Goal: Task Accomplishment & Management: Complete application form

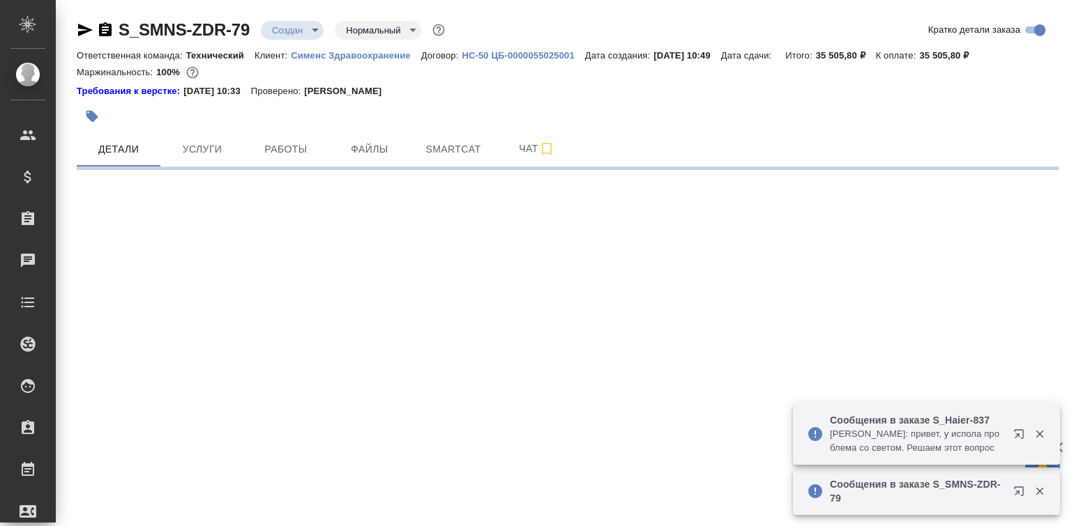
select select "RU"
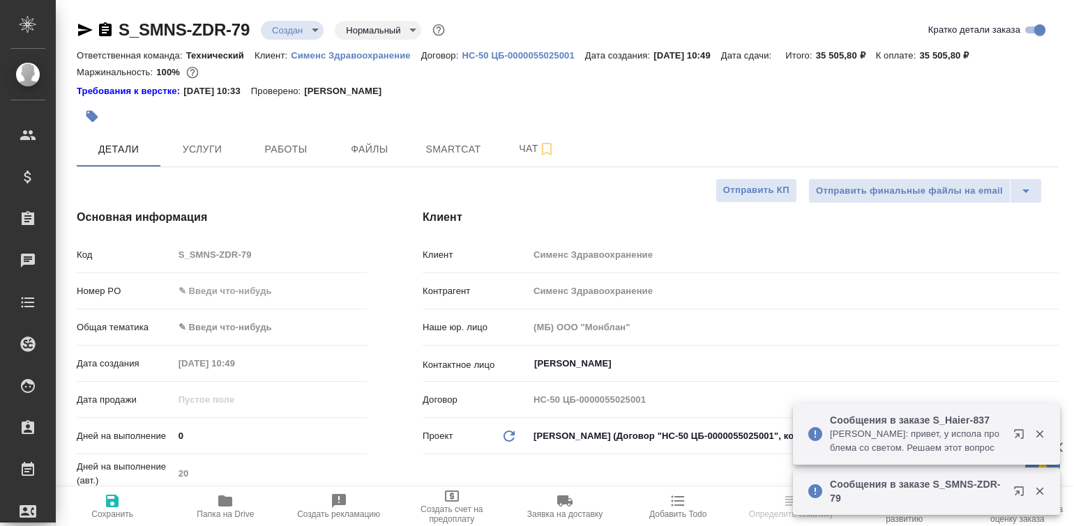
type textarea "x"
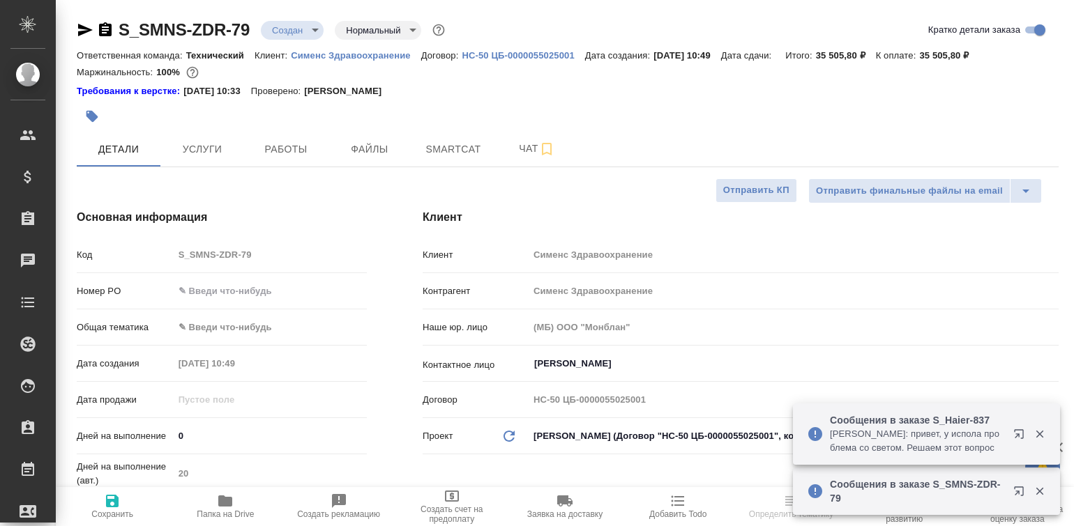
type textarea "x"
click at [1036, 434] on icon "button" at bounding box center [1039, 434] width 13 height 13
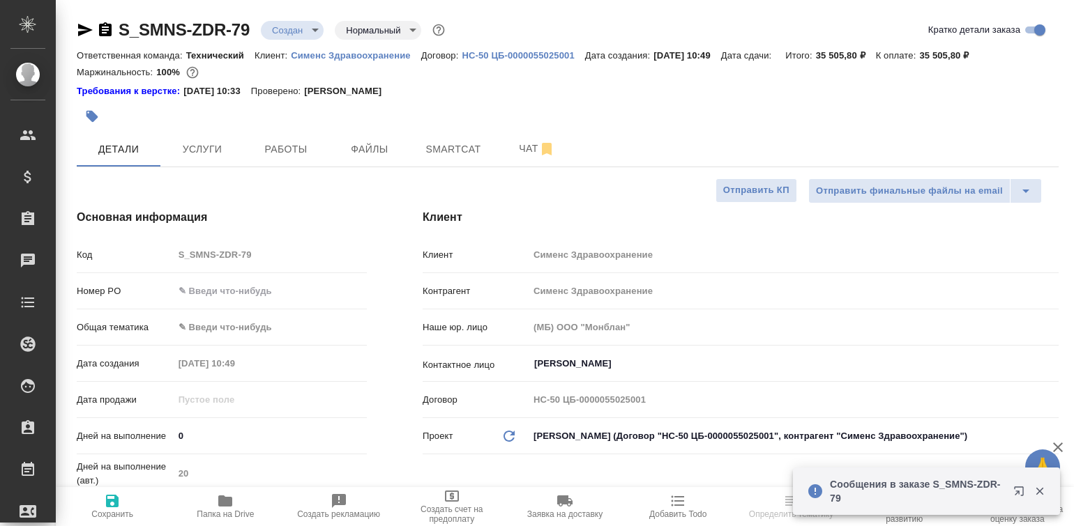
click at [1040, 490] on icon "button" at bounding box center [1040, 492] width 8 height 8
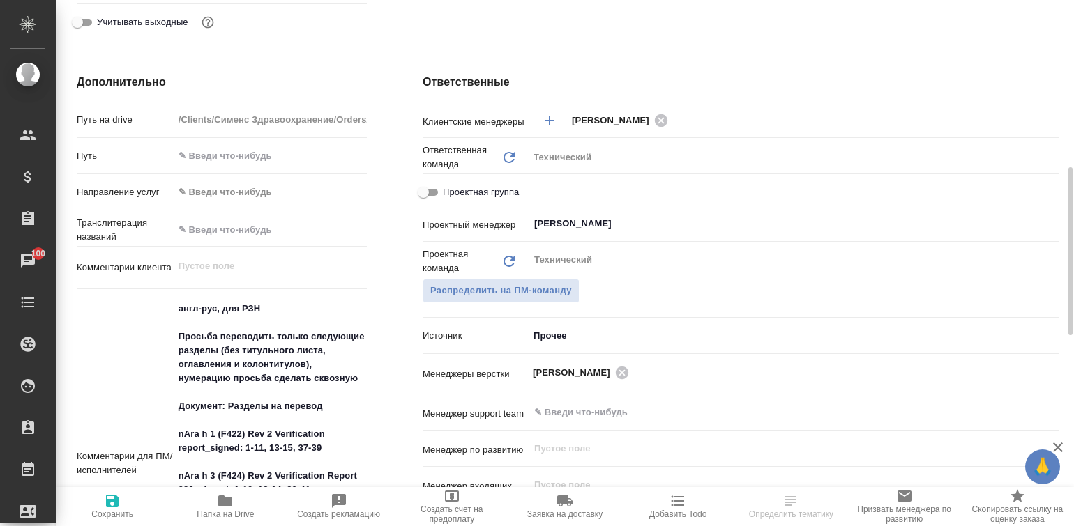
scroll to position [697, 0]
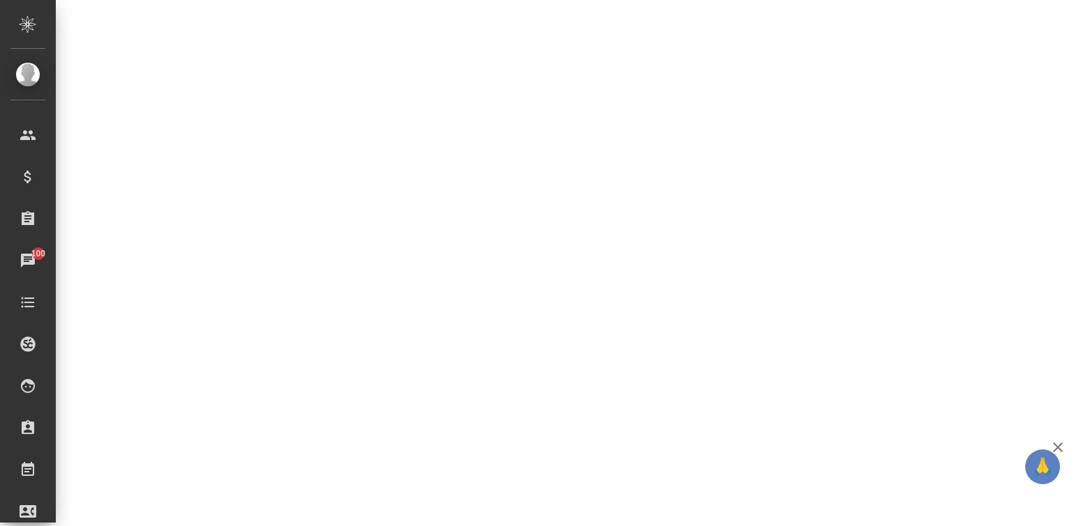
select select "RU"
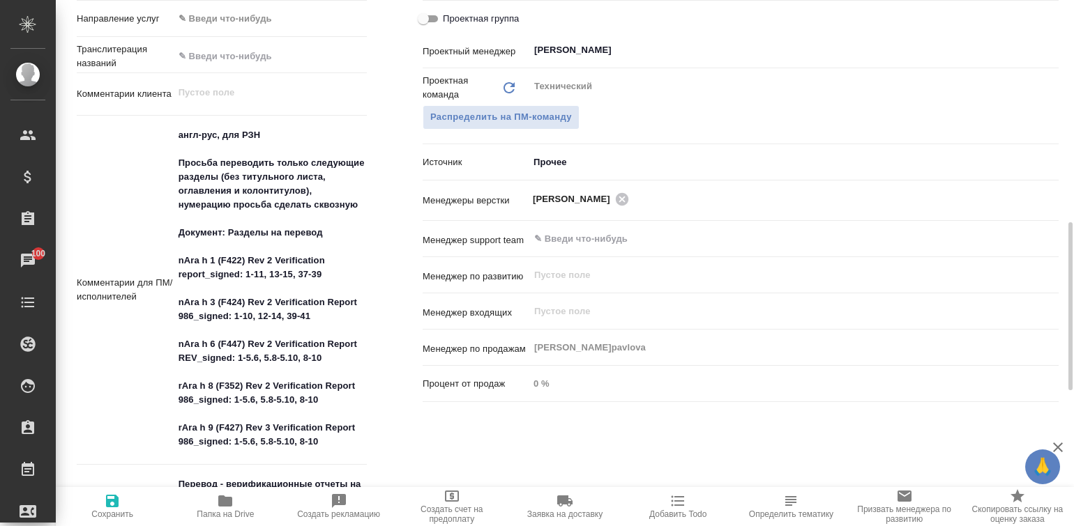
type textarea "x"
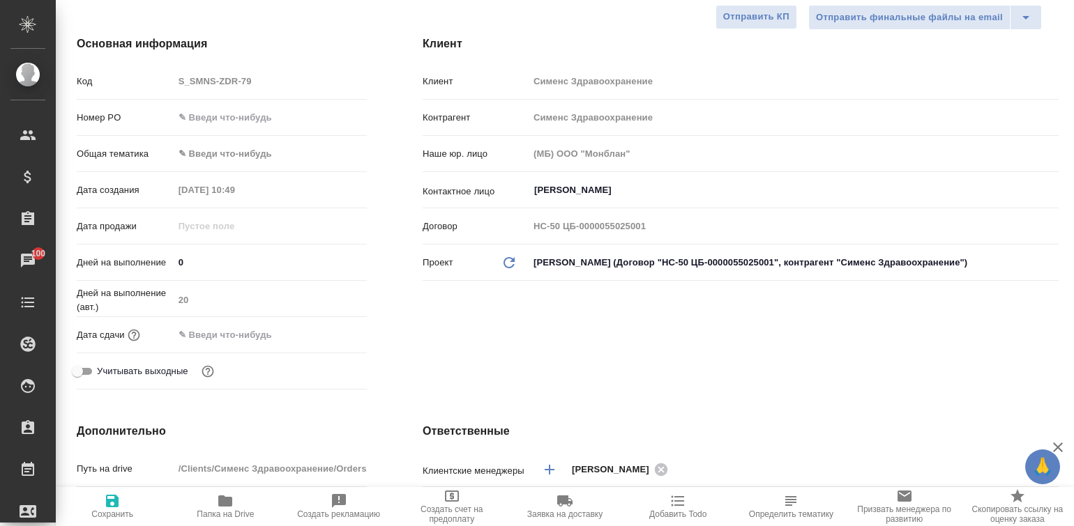
scroll to position [0, 0]
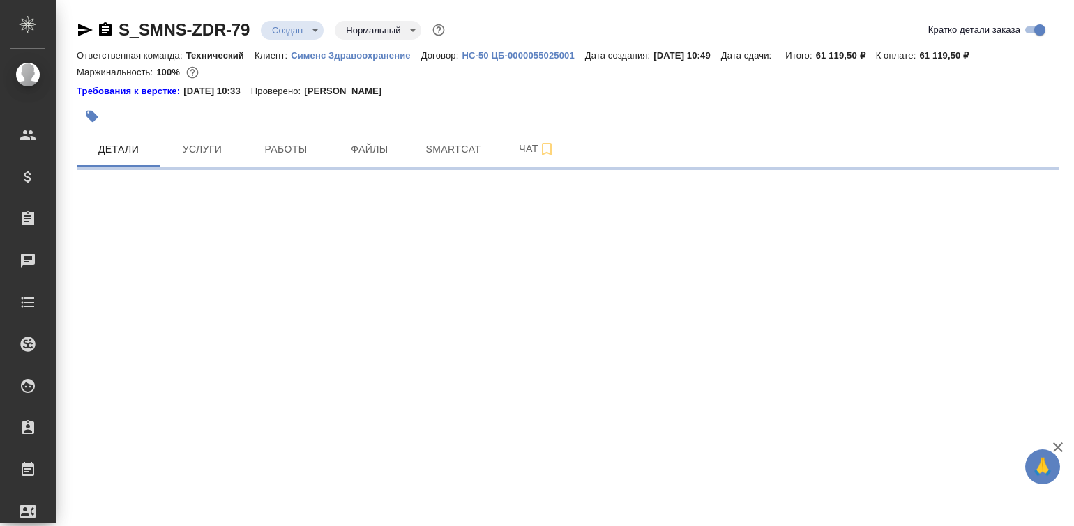
select select "RU"
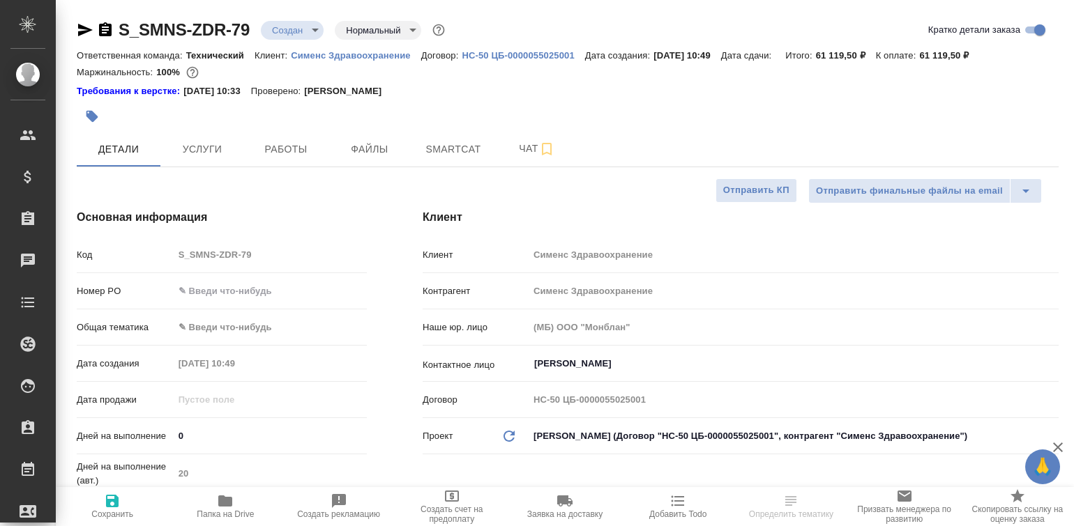
type textarea "x"
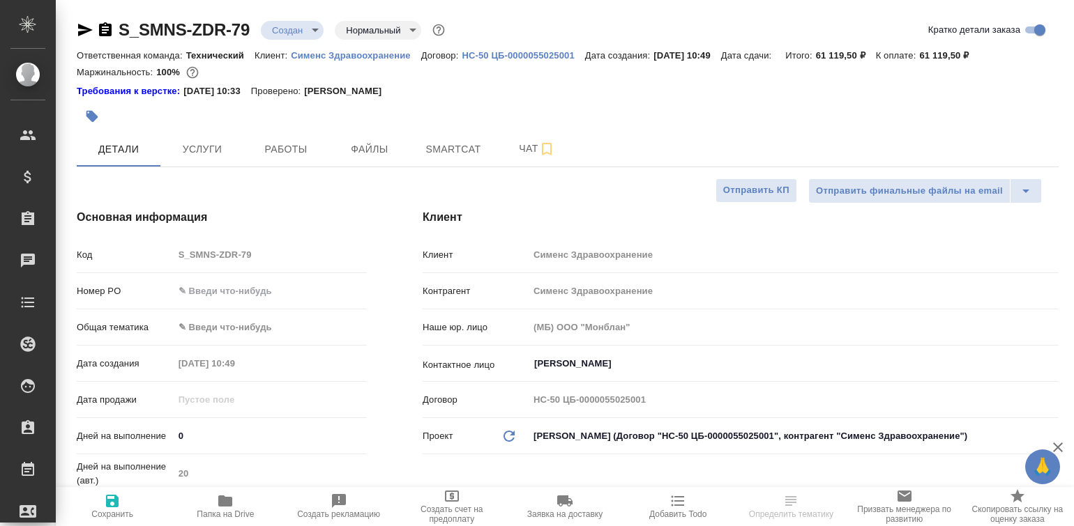
type textarea "x"
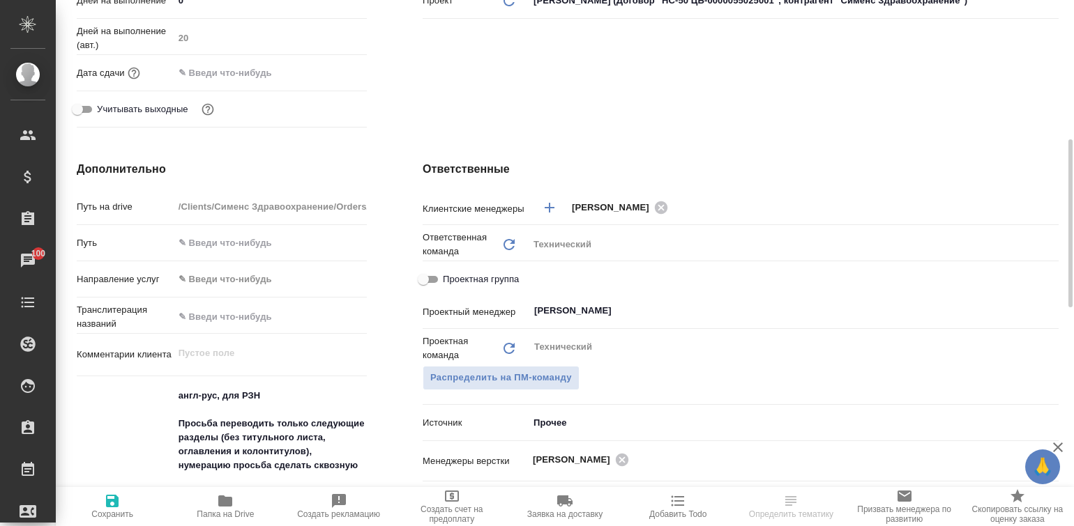
scroll to position [697, 0]
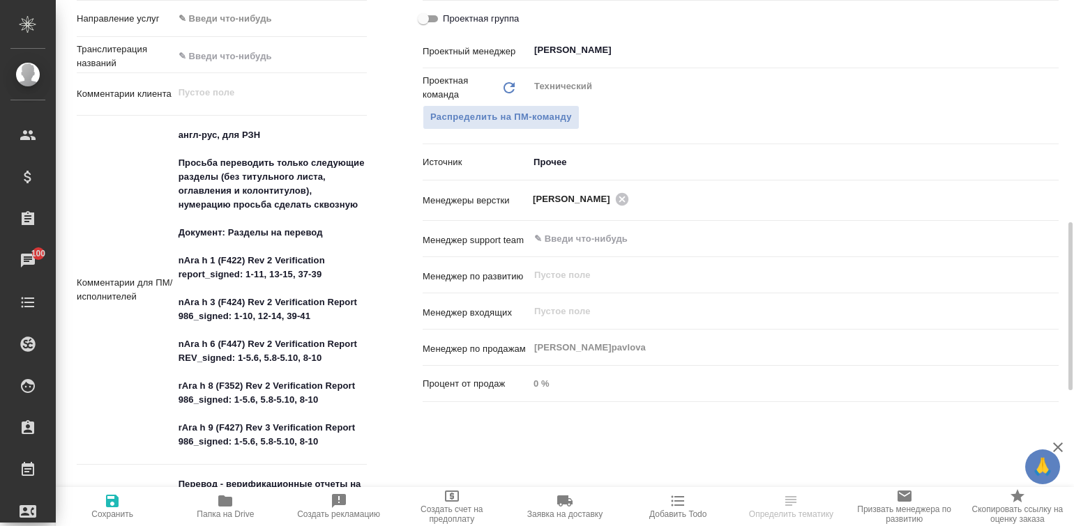
type textarea "x"
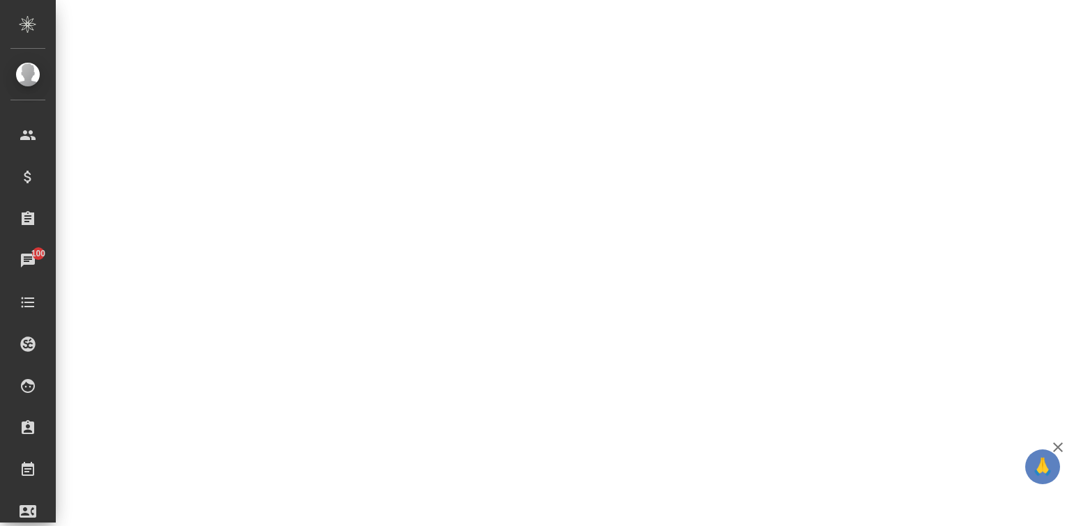
select select "RU"
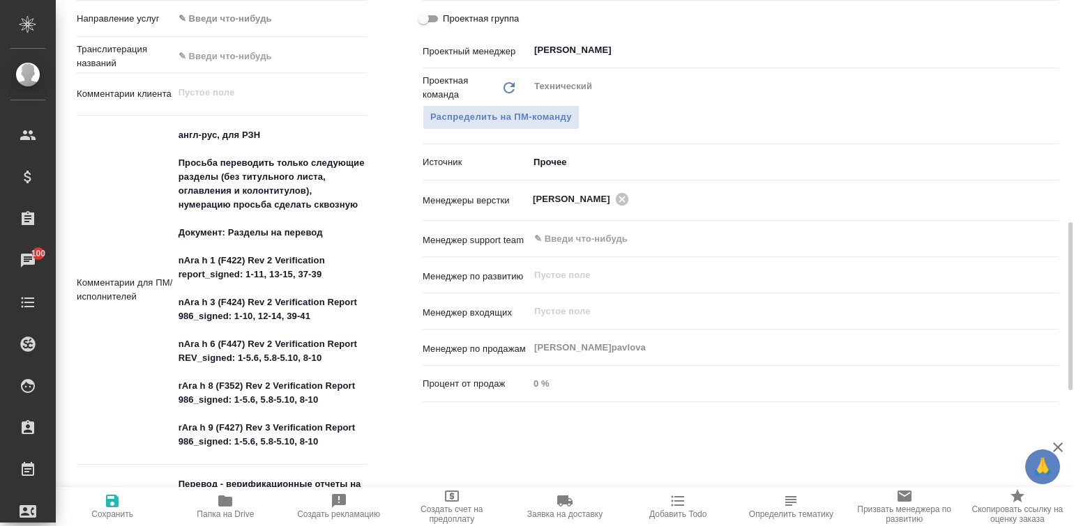
type textarea "x"
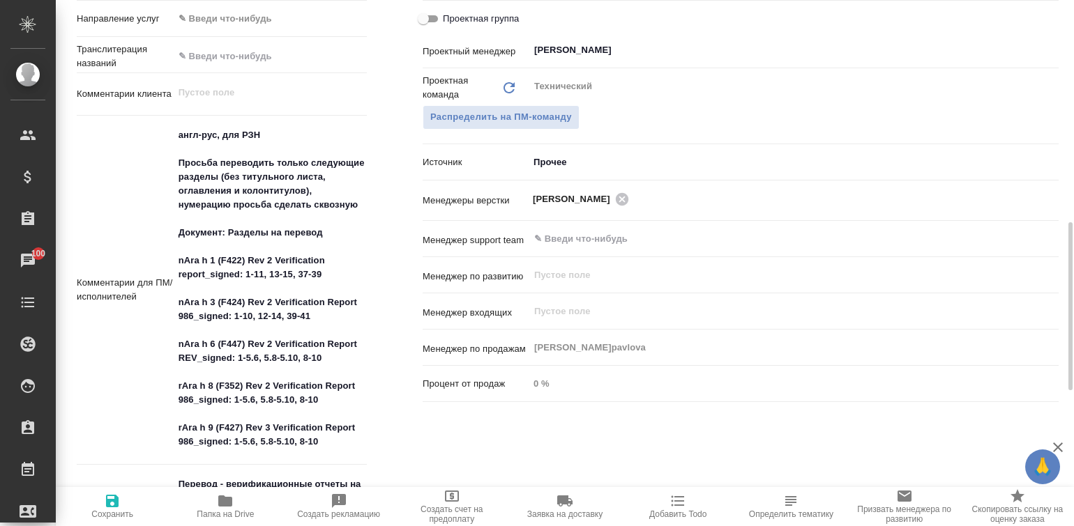
type textarea "x"
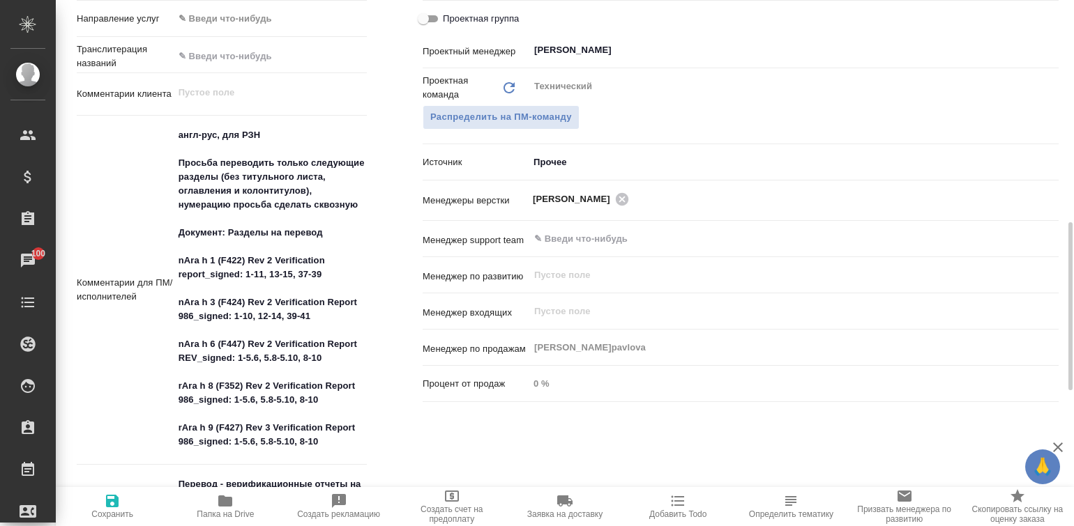
type textarea "x"
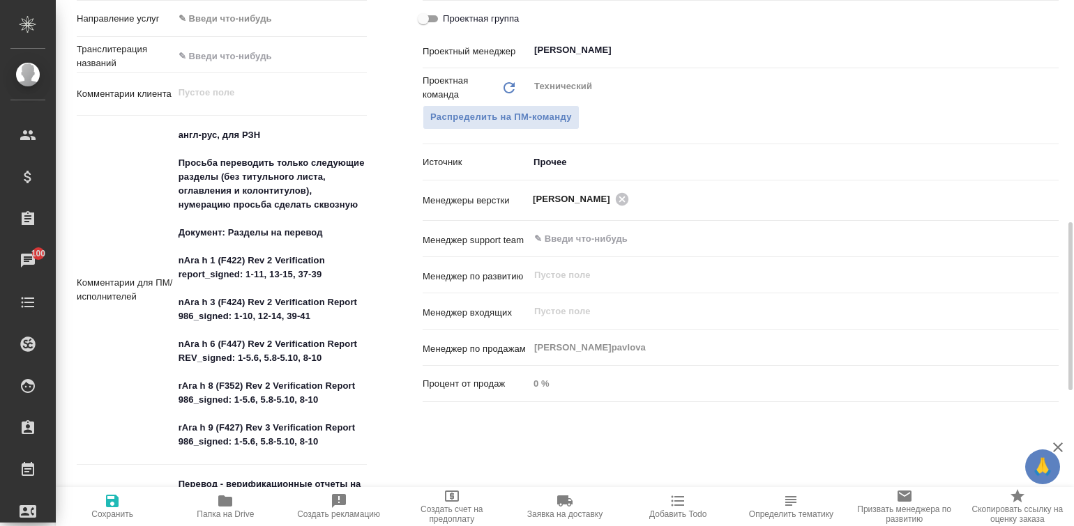
type textarea "x"
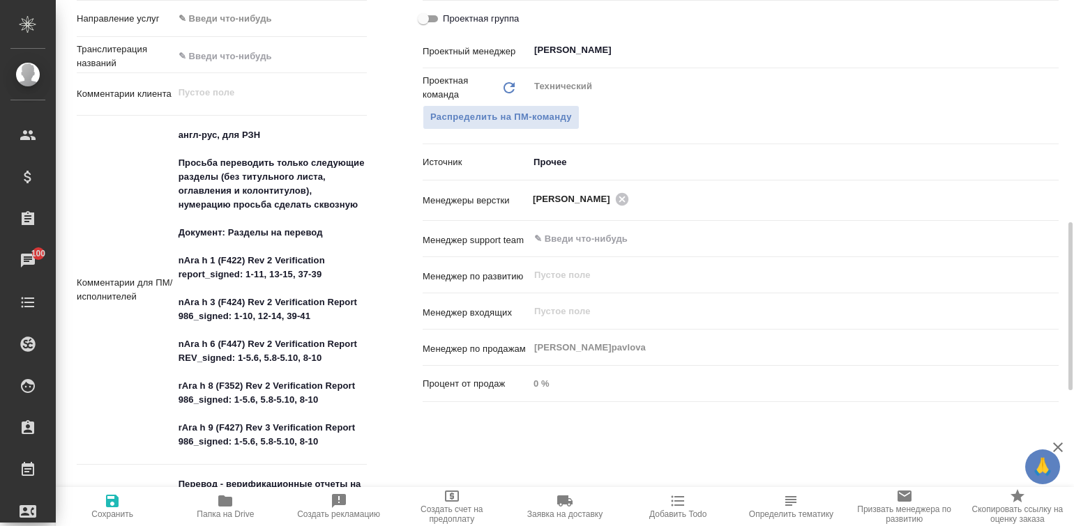
type textarea "x"
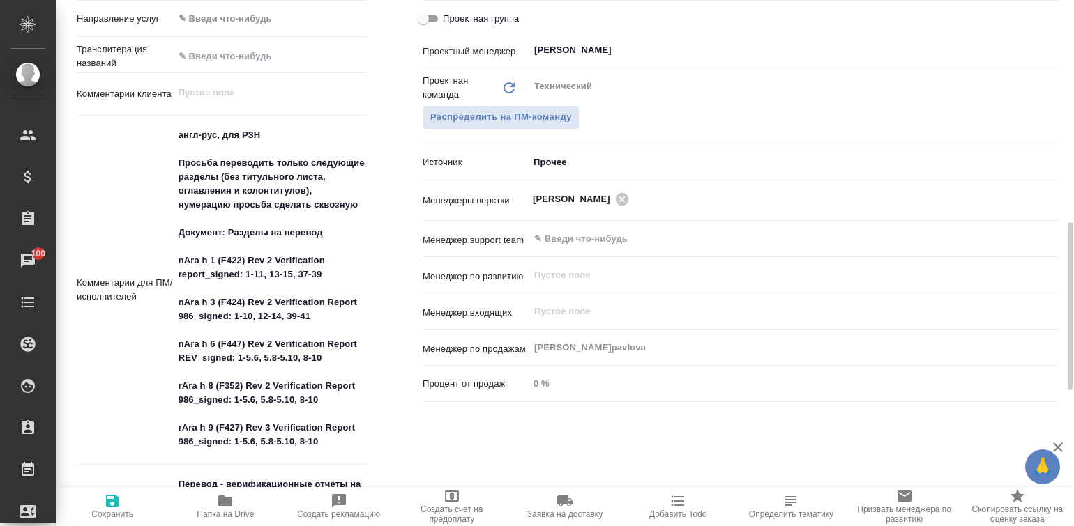
type textarea "x"
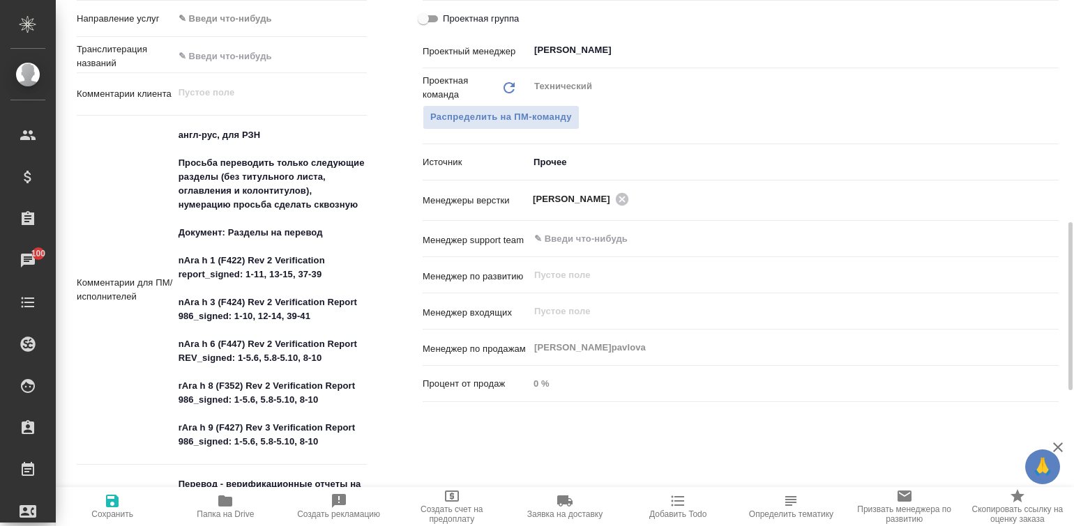
type textarea "x"
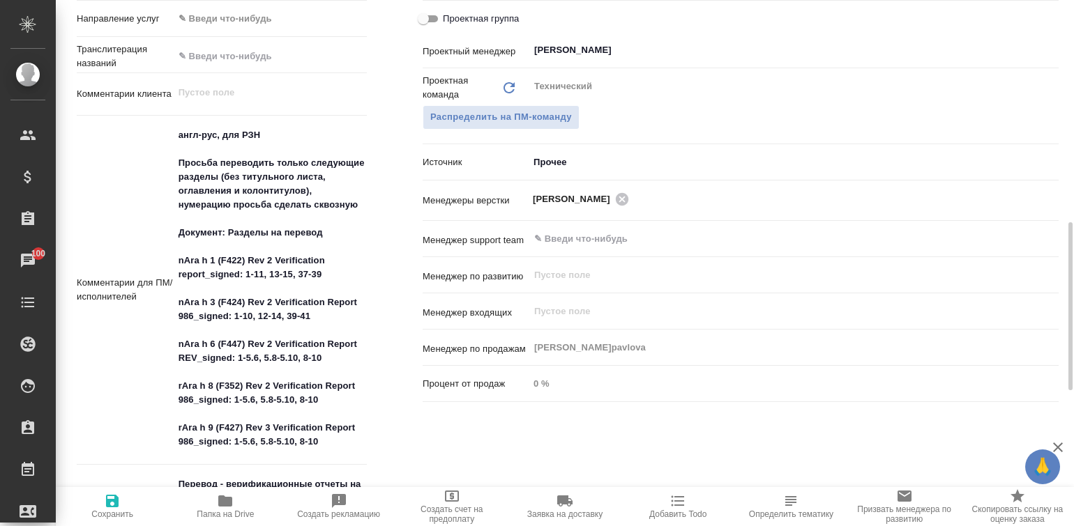
type textarea "x"
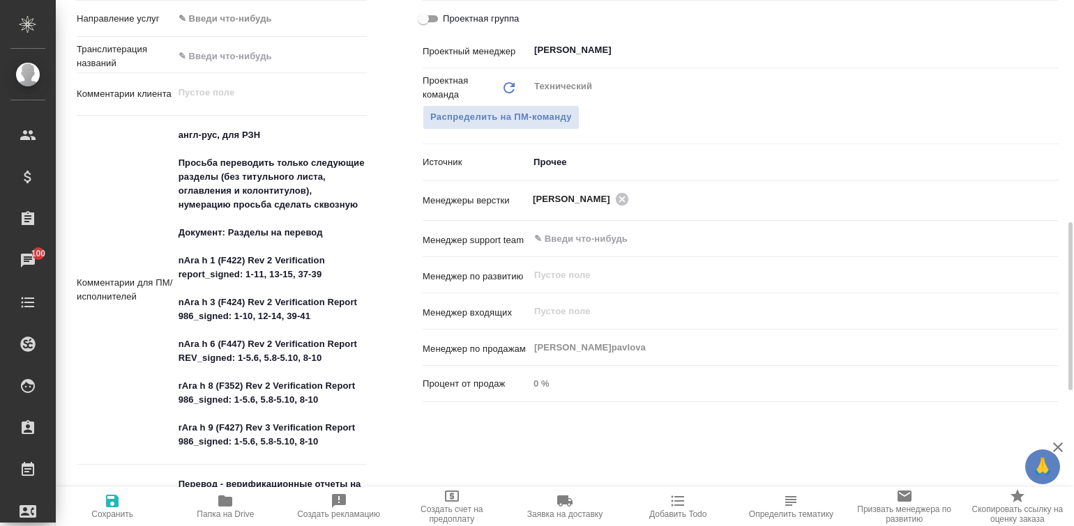
type textarea "x"
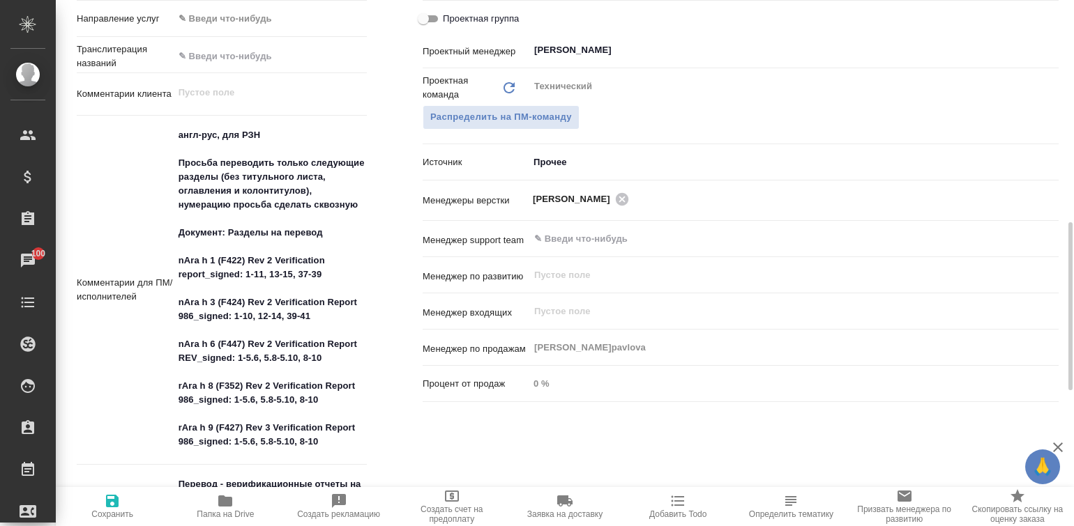
type textarea "x"
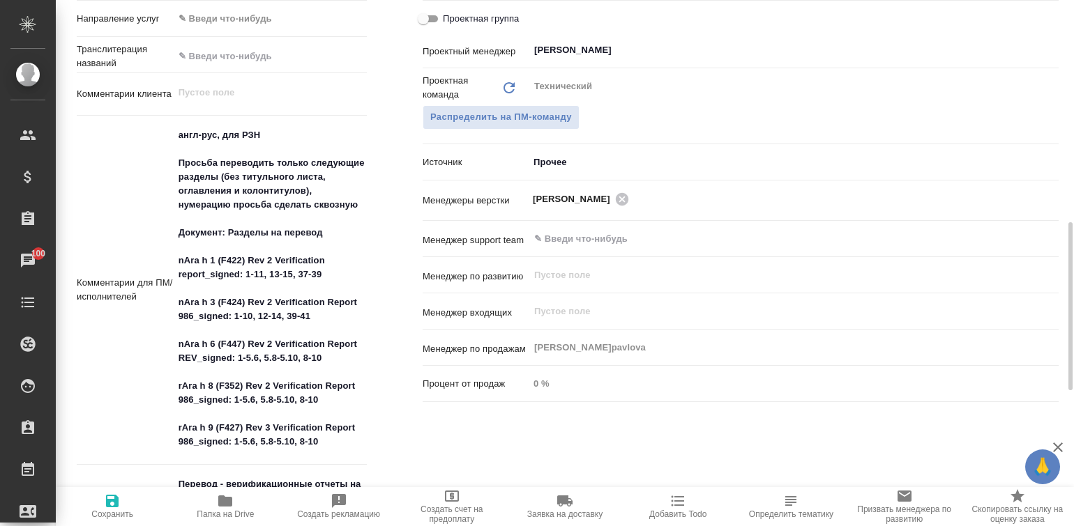
type textarea "x"
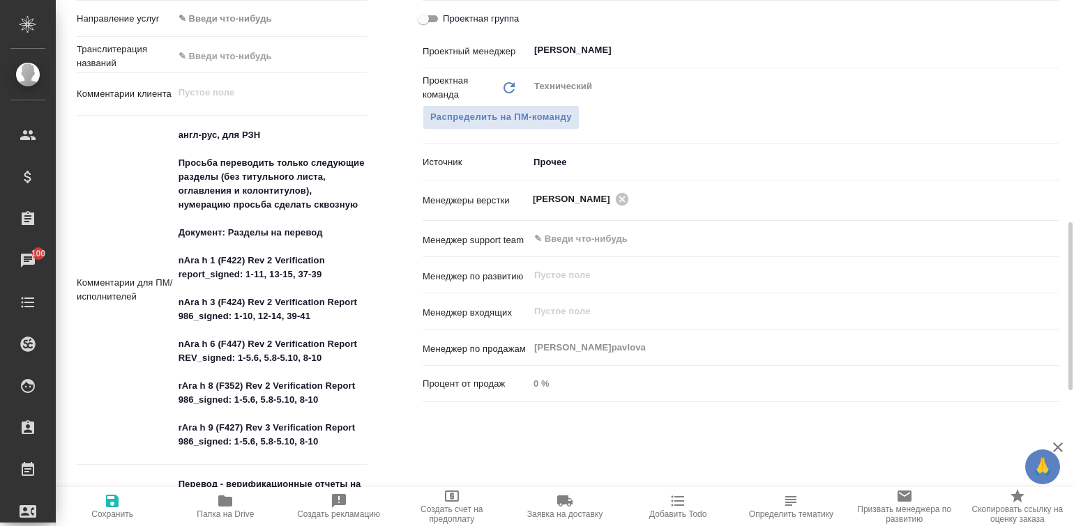
type textarea "x"
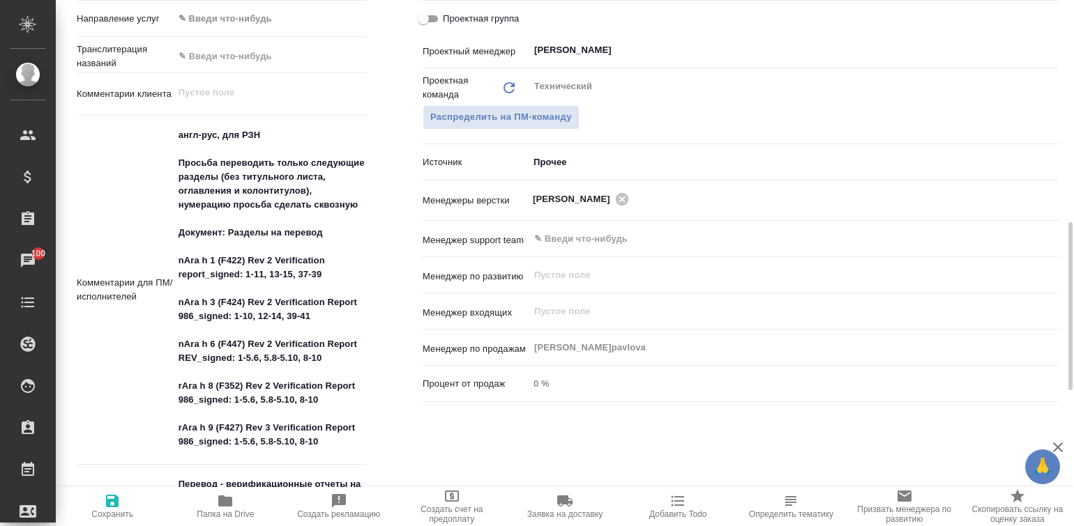
type textarea "x"
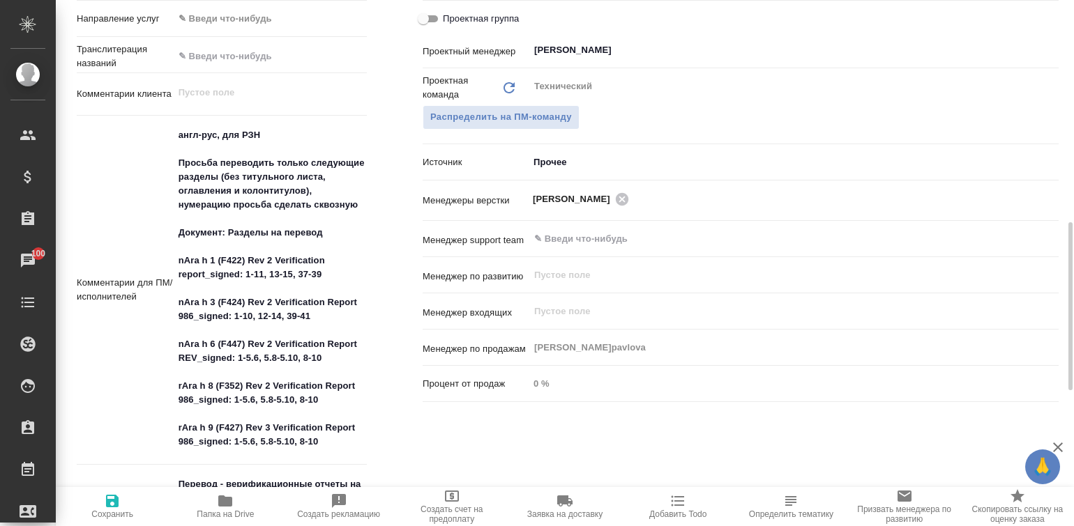
type textarea "x"
